Goal: Transaction & Acquisition: Purchase product/service

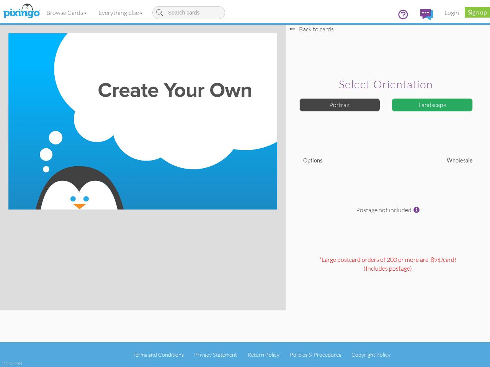
click at [245, 184] on img at bounding box center [142, 121] width 269 height 176
click at [67, 13] on link "Browse Cards" at bounding box center [67, 12] width 52 height 19
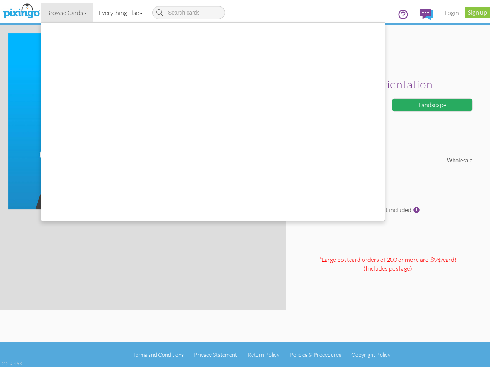
click at [122, 13] on link "Everything Else" at bounding box center [121, 12] width 56 height 19
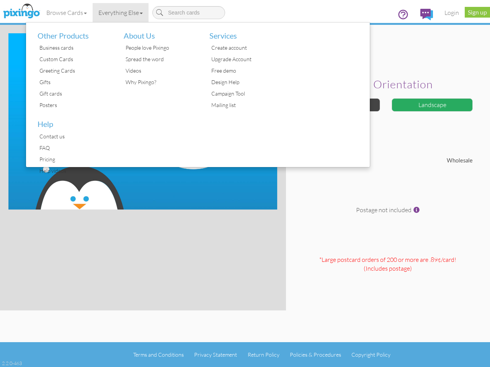
click at [340, 105] on div at bounding box center [327, 95] width 86 height 145
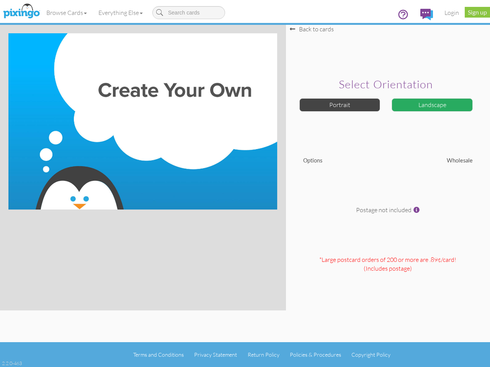
click at [432, 105] on div "Landscape" at bounding box center [432, 104] width 81 height 13
click at [416, 210] on span at bounding box center [416, 210] width 6 height 6
